Goal: Information Seeking & Learning: Learn about a topic

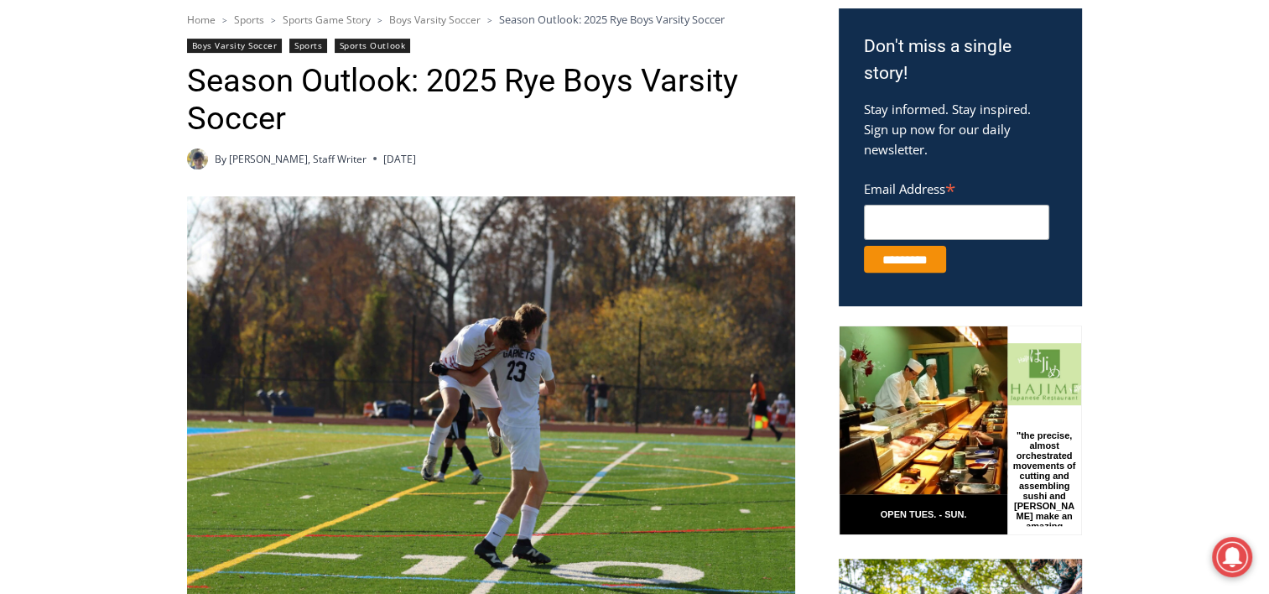
scroll to position [641, 0]
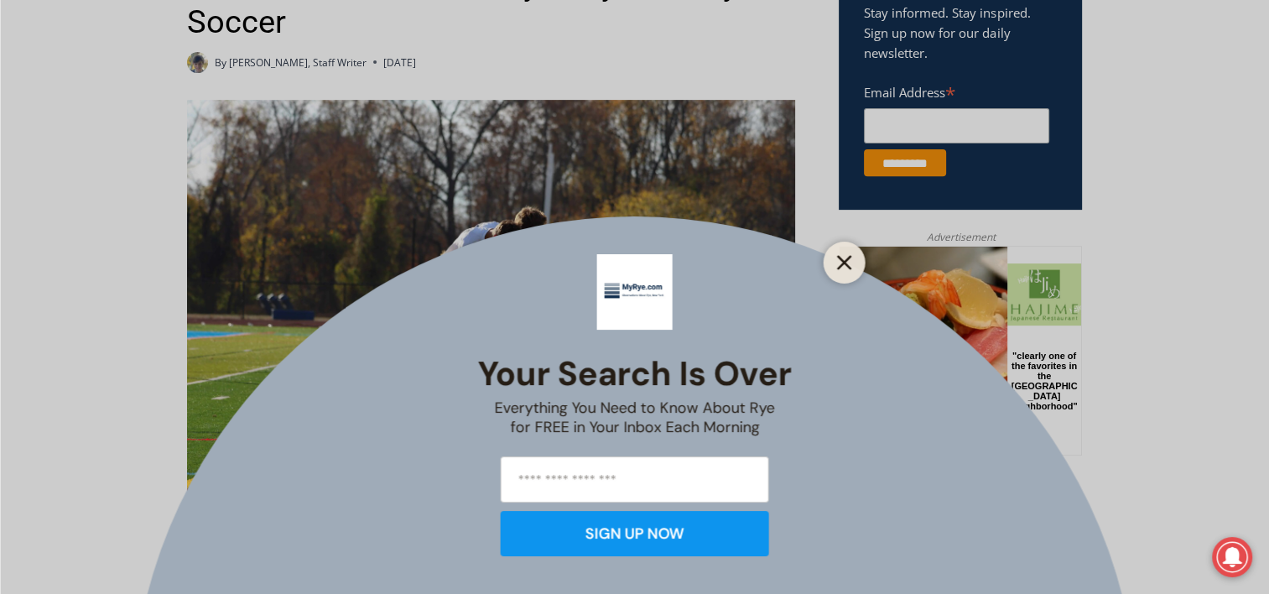
drag, startPoint x: 849, startPoint y: 257, endPoint x: 8, endPoint y: 7, distance: 876.7
click at [849, 257] on line "Close" at bounding box center [844, 263] width 12 height 12
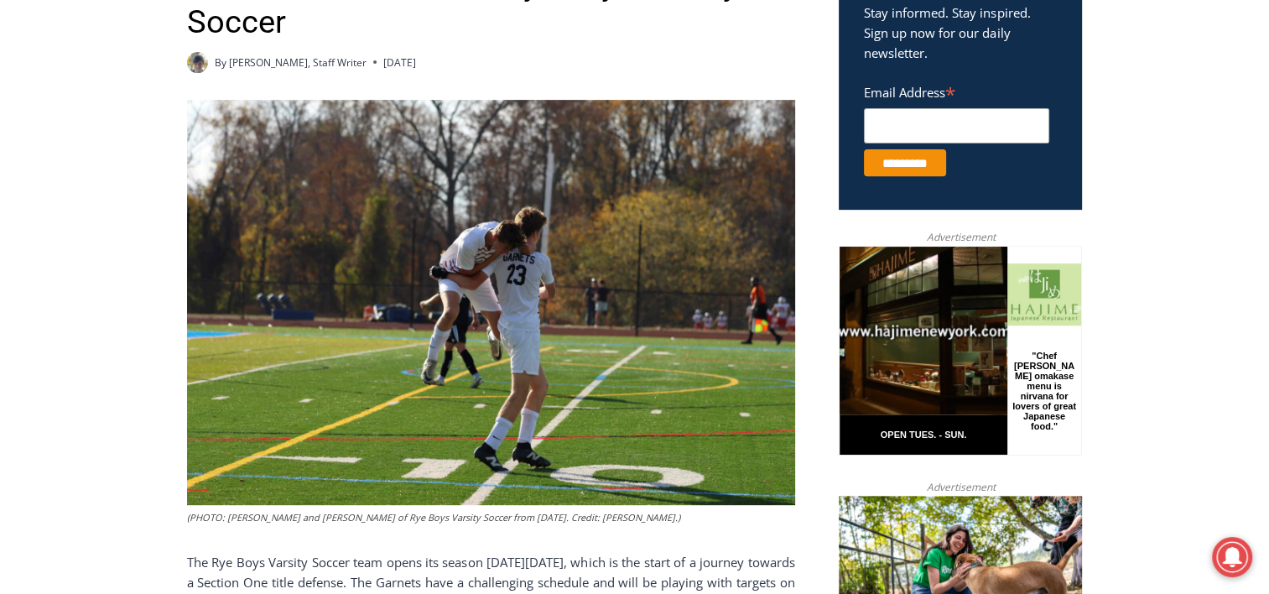
scroll to position [221, 0]
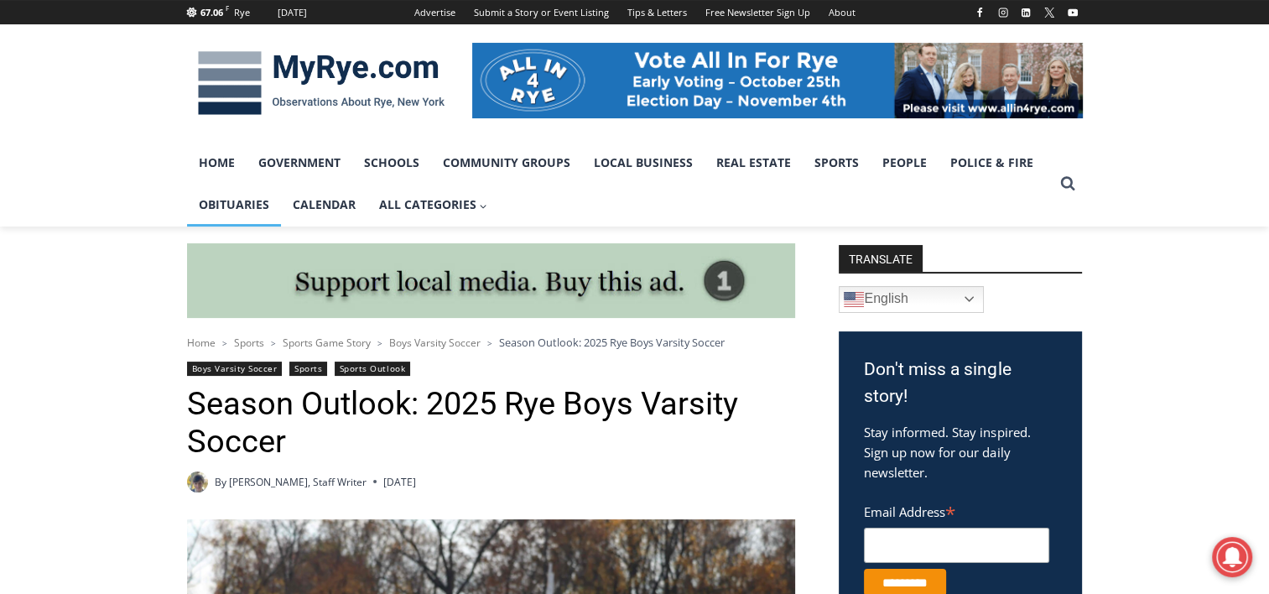
click at [242, 205] on link "Obituaries" at bounding box center [234, 205] width 94 height 42
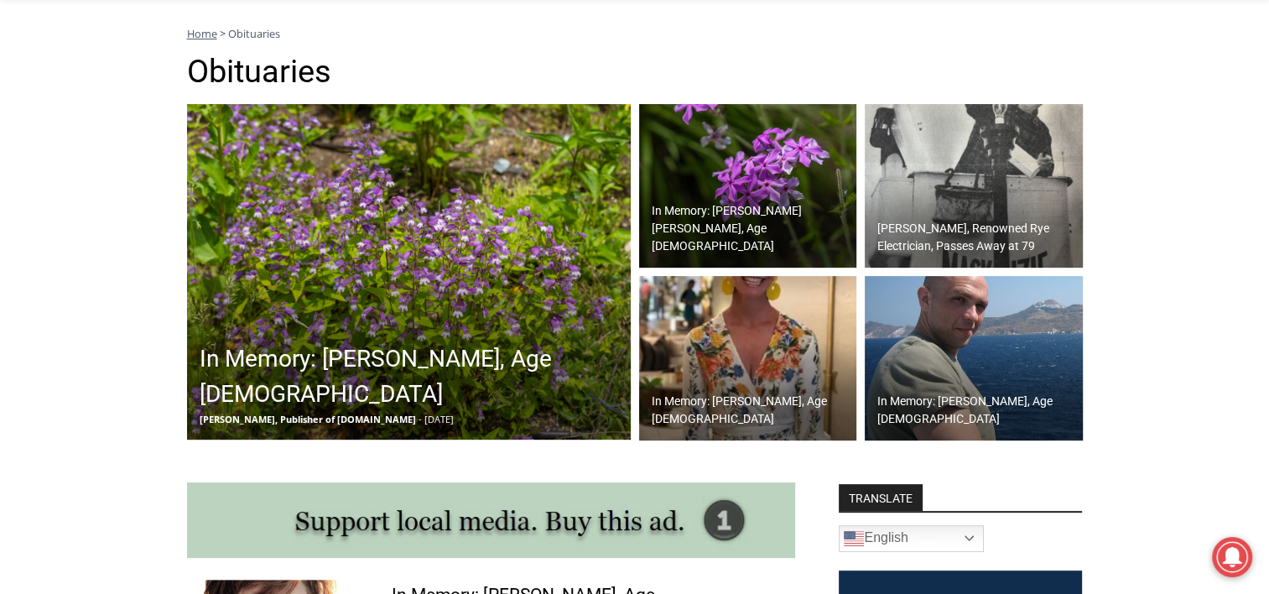
scroll to position [419, 0]
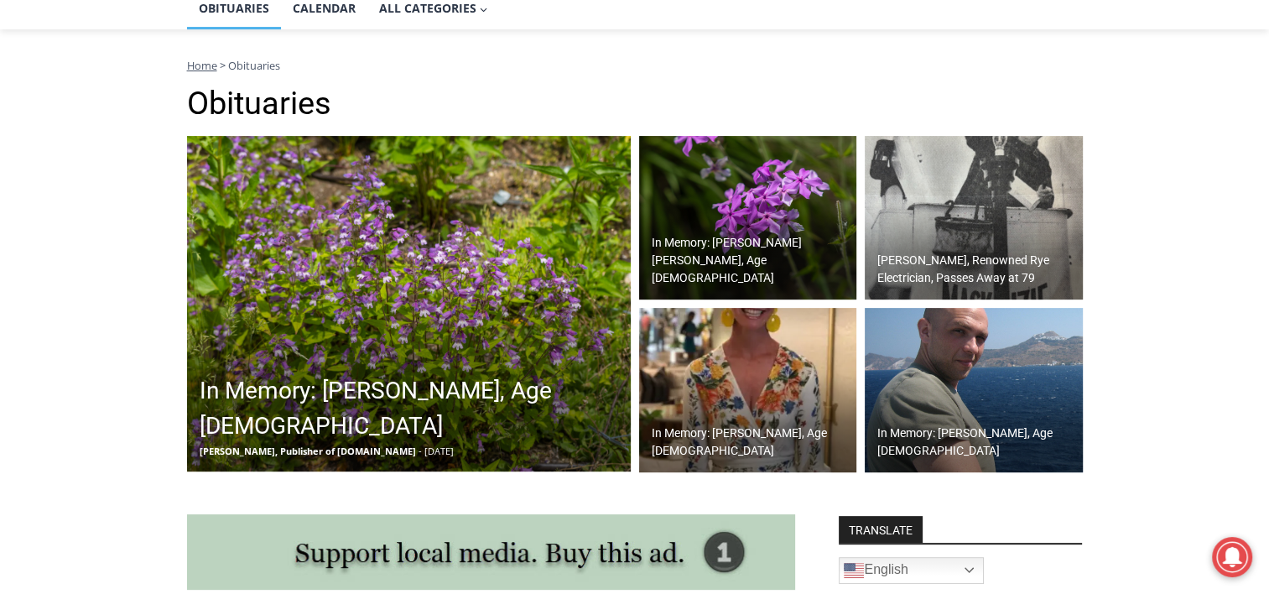
click at [435, 301] on img at bounding box center [409, 303] width 444 height 335
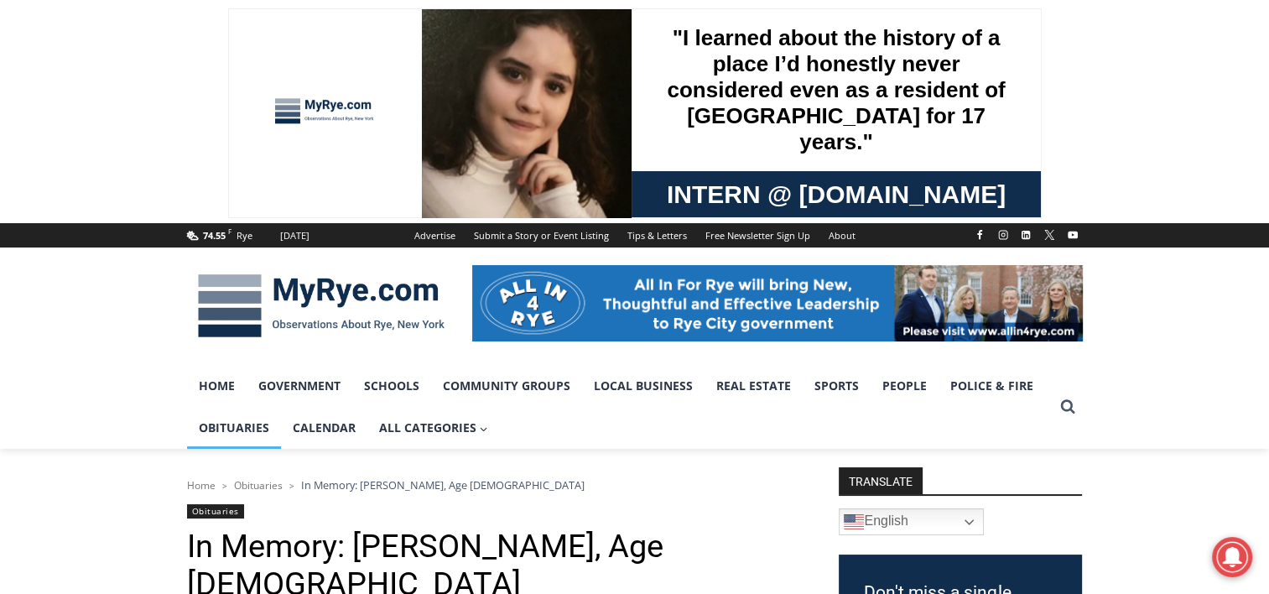
click at [211, 428] on link "Obituaries" at bounding box center [234, 428] width 94 height 42
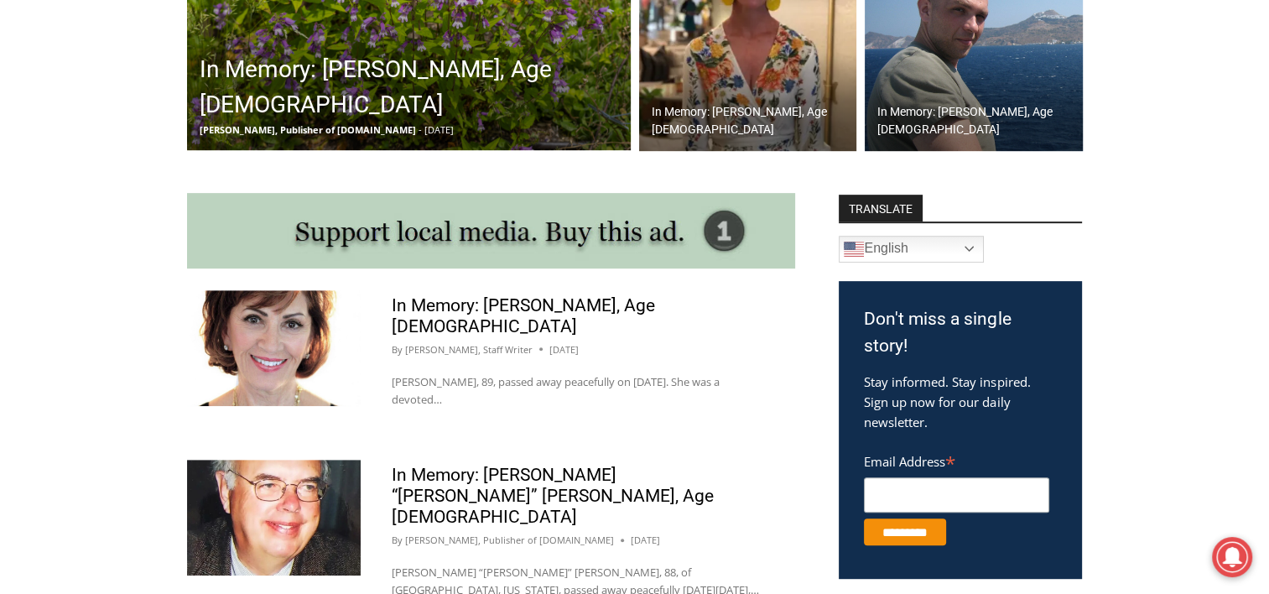
scroll to position [755, 0]
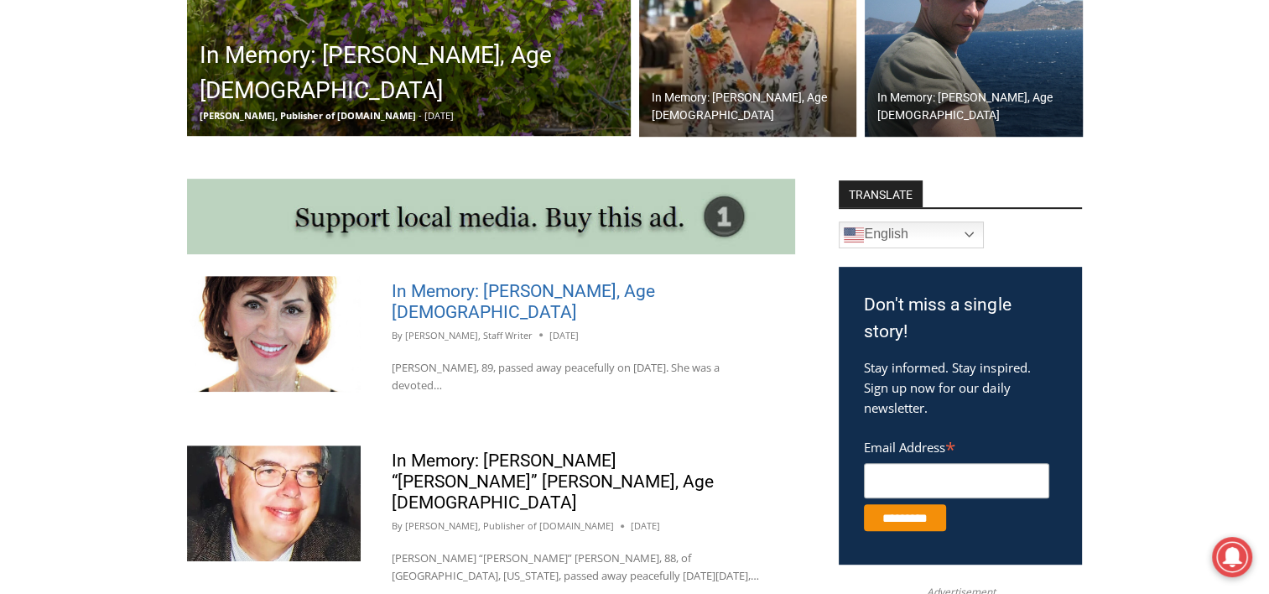
click at [463, 291] on link "In Memory: Elizabeth Gagné Calise, Age 89" at bounding box center [523, 301] width 263 height 41
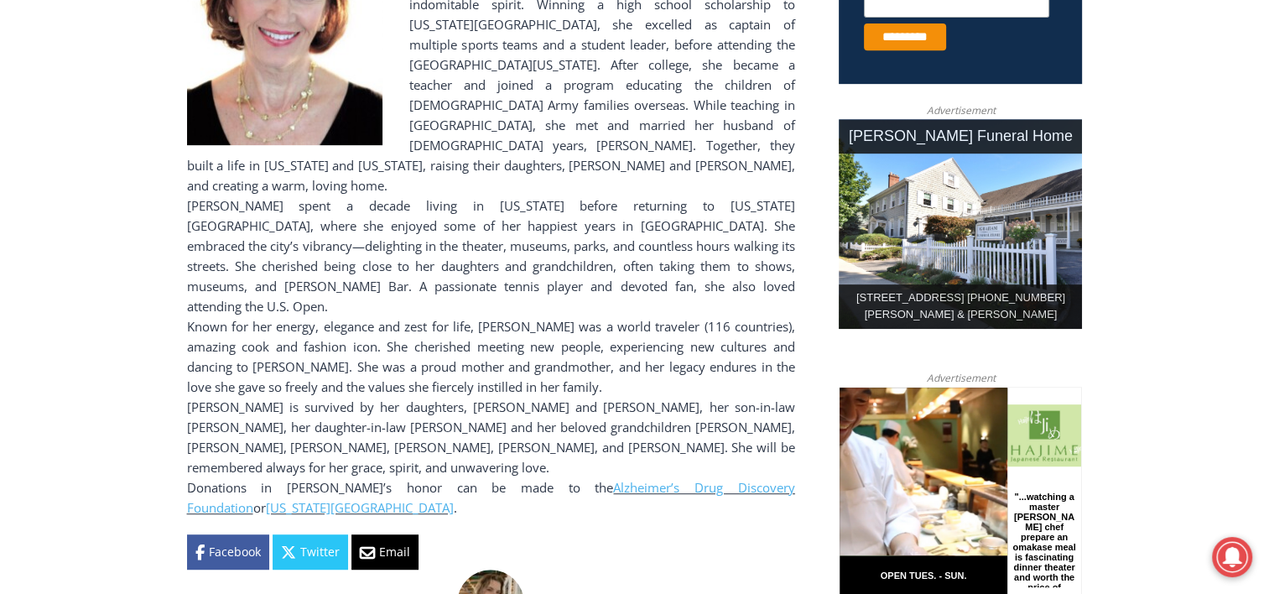
scroll to position [839, 0]
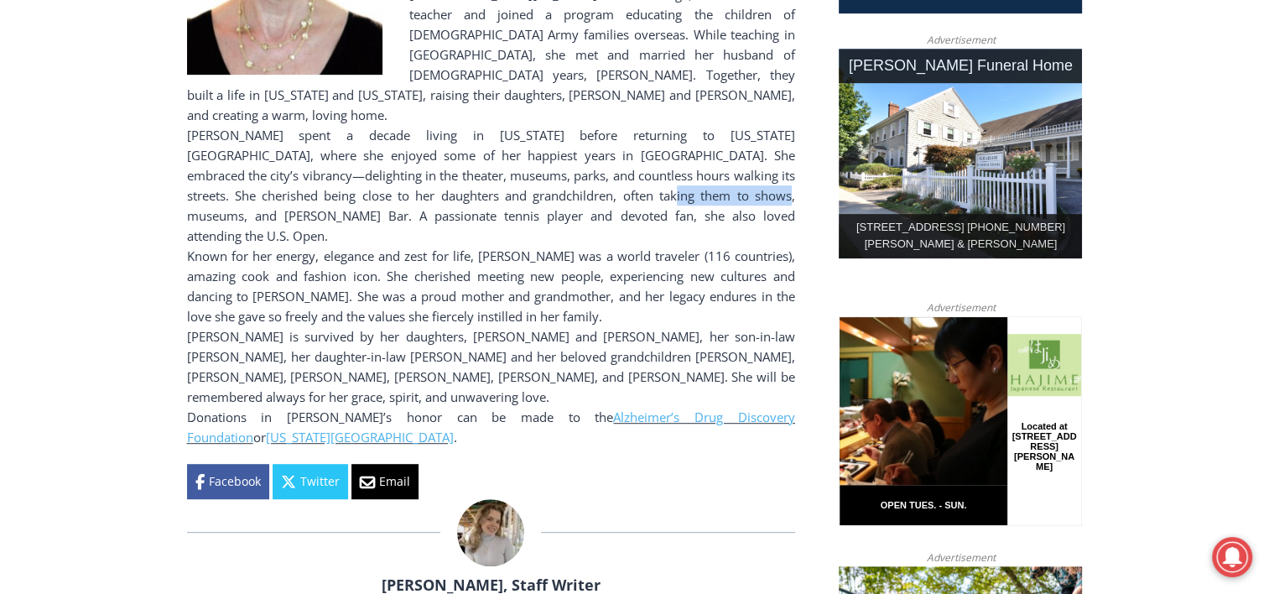
drag, startPoint x: 552, startPoint y: 131, endPoint x: 664, endPoint y: 147, distance: 113.5
click at [664, 147] on div "Liz spent a decade living in California before returning to New York City, wher…" at bounding box center [491, 185] width 608 height 121
drag, startPoint x: 664, startPoint y: 147, endPoint x: 626, endPoint y: 136, distance: 39.3
copy div "Dylan’s Candy Bar"
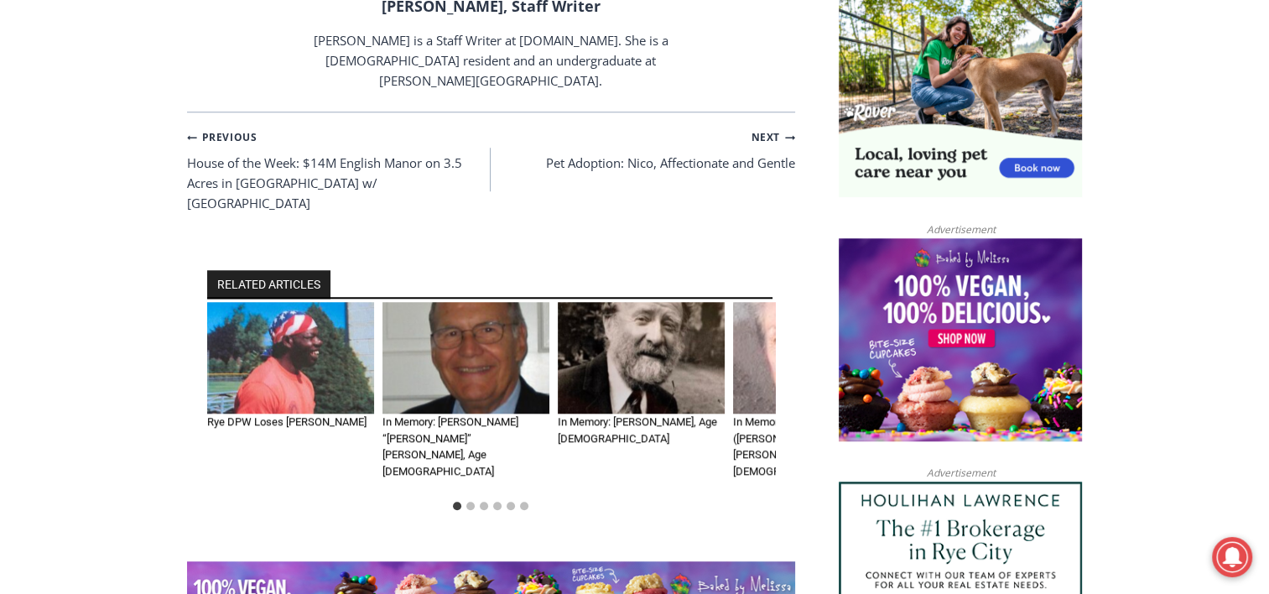
scroll to position [1090, 0]
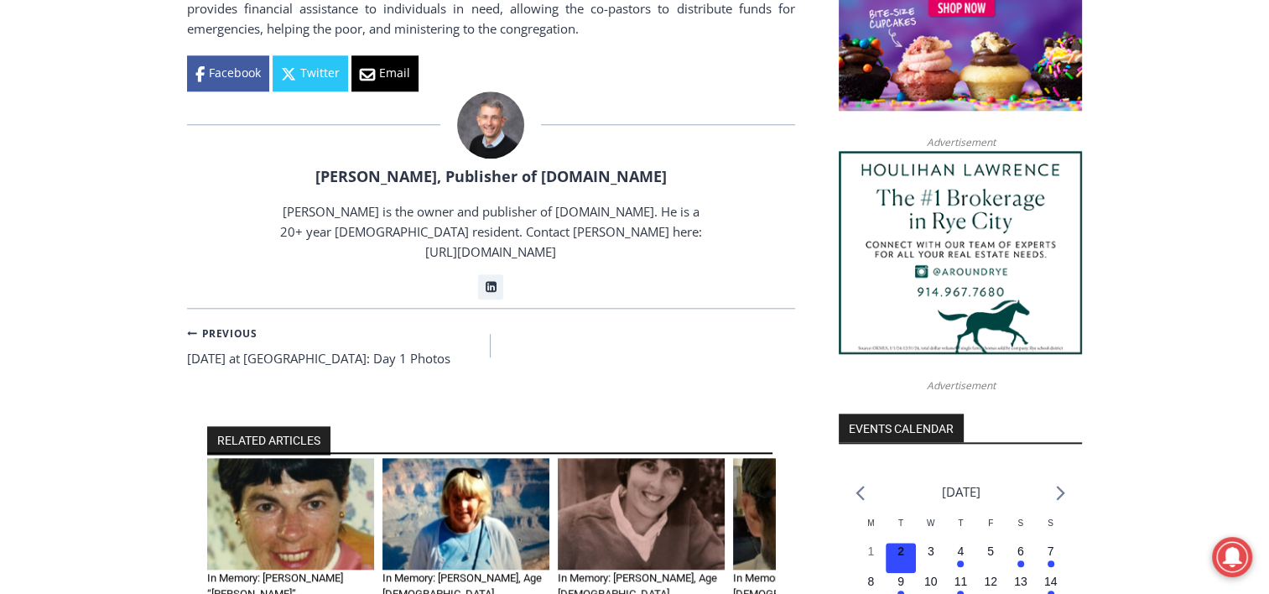
scroll to position [1761, 0]
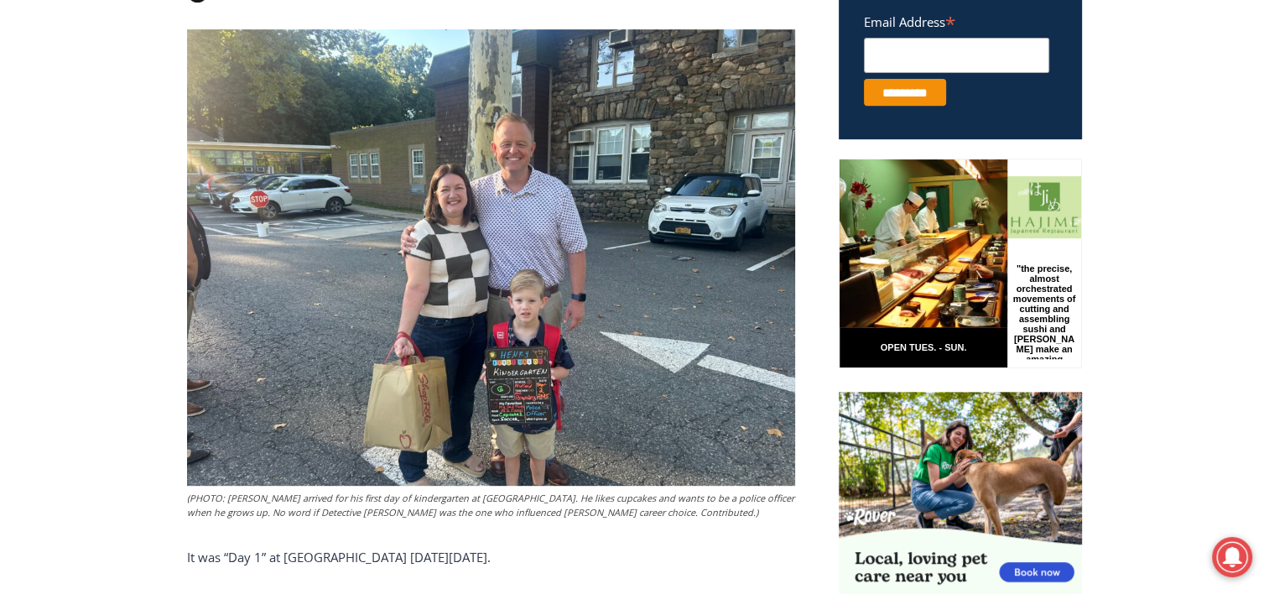
scroll to position [721, 0]
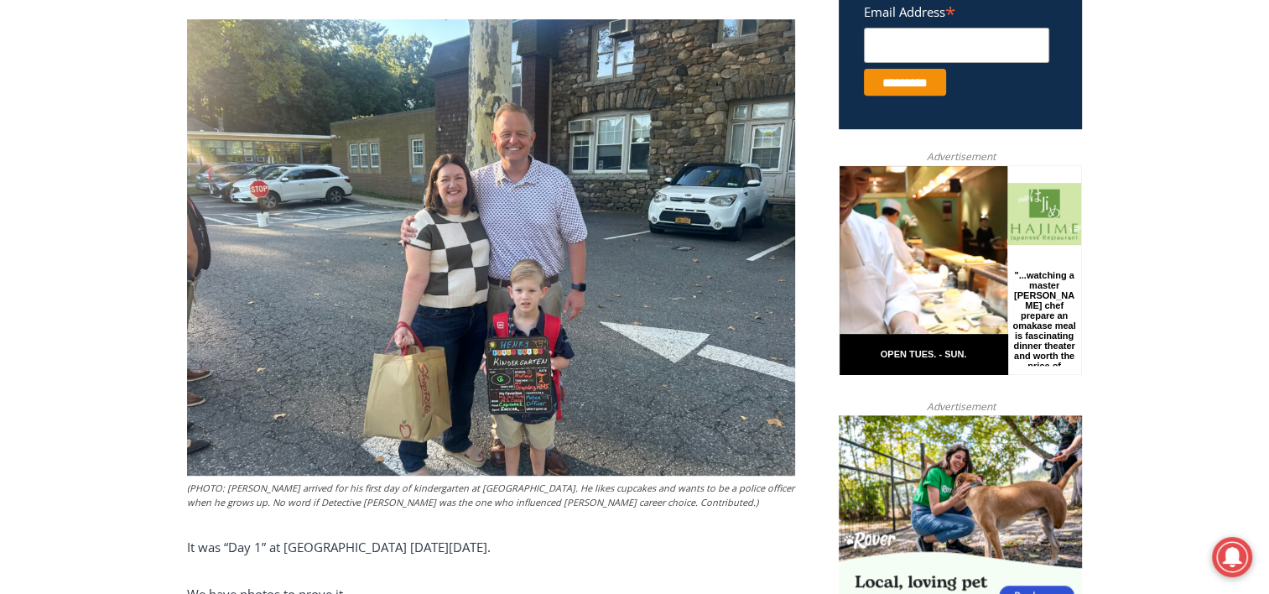
click at [518, 328] on img at bounding box center [491, 247] width 608 height 456
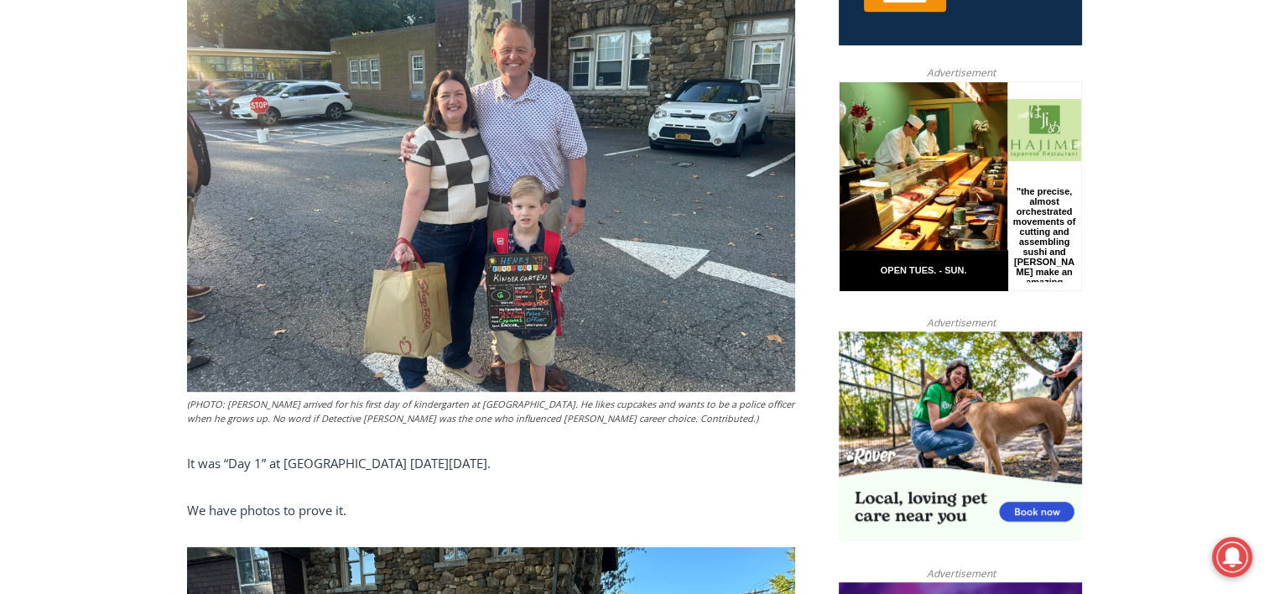
scroll to position [470, 0]
